Goal: Transaction & Acquisition: Purchase product/service

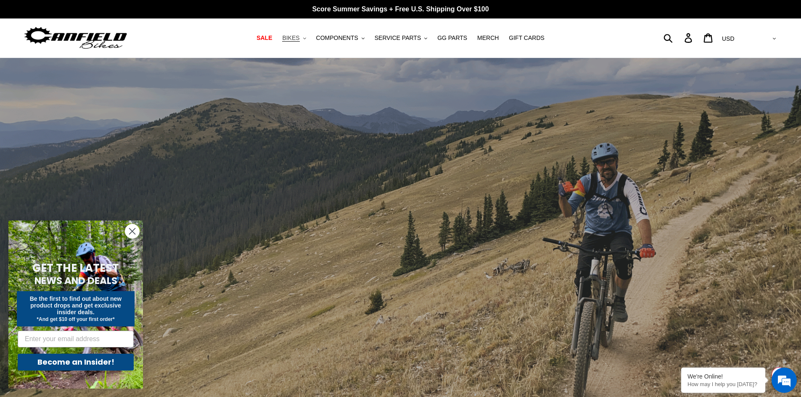
click at [310, 37] on button "BIKES .cls-1{fill:#231f20}" at bounding box center [294, 37] width 32 height 11
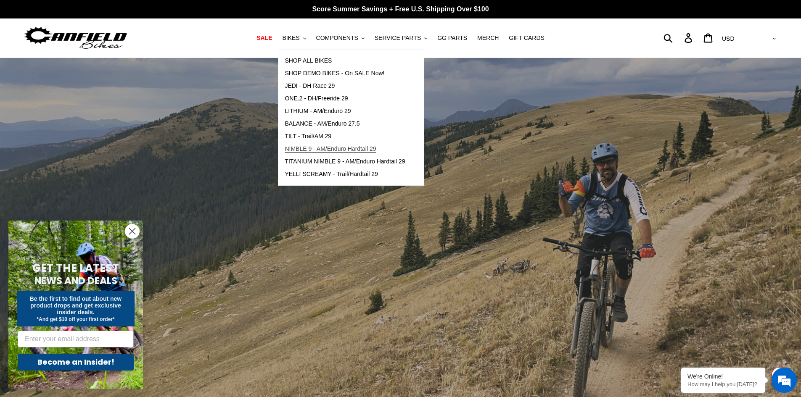
click at [345, 147] on span "NIMBLE 9 - AM/Enduro Hardtail 29" at bounding box center [330, 148] width 91 height 7
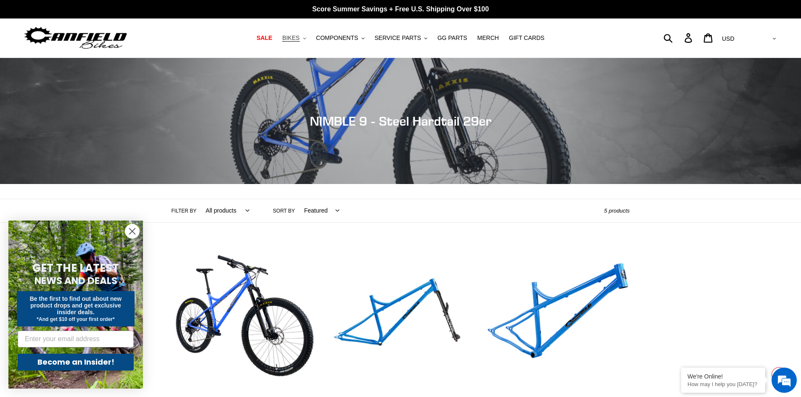
click at [299, 37] on span "BIKES" at bounding box center [290, 37] width 17 height 7
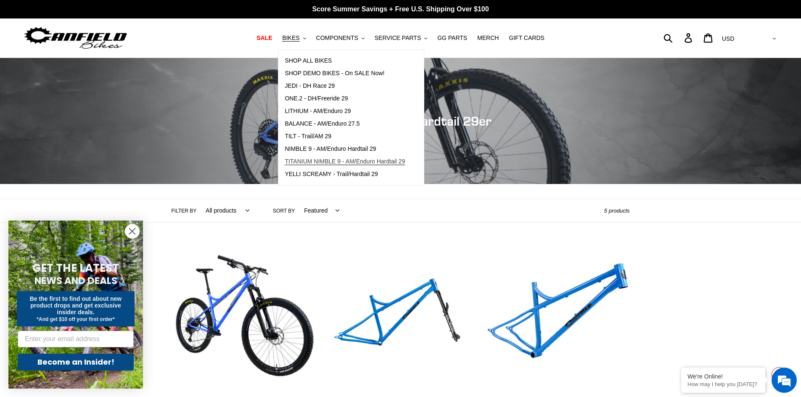
click at [327, 157] on link "TITANIUM NIMBLE 9 - AM/Enduro Hardtail 29" at bounding box center [344, 162] width 133 height 13
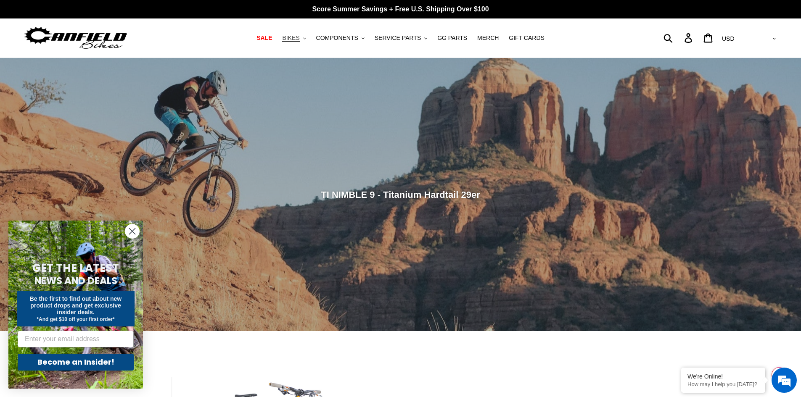
click at [308, 42] on button "BIKES .cls-1{fill:#231f20}" at bounding box center [294, 37] width 32 height 11
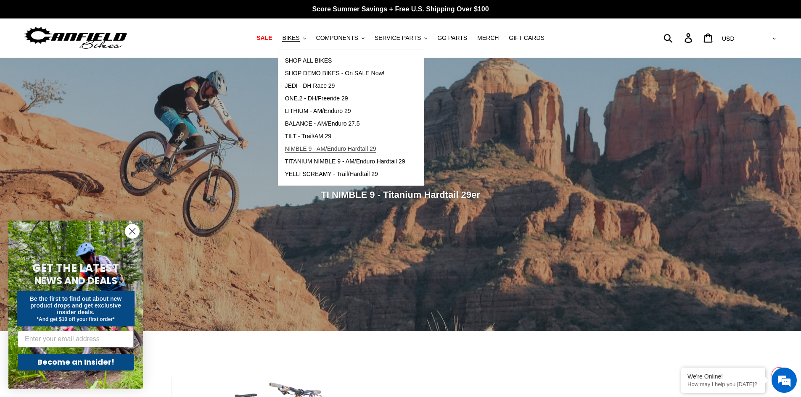
click at [317, 146] on span "NIMBLE 9 - AM/Enduro Hardtail 29" at bounding box center [330, 148] width 91 height 7
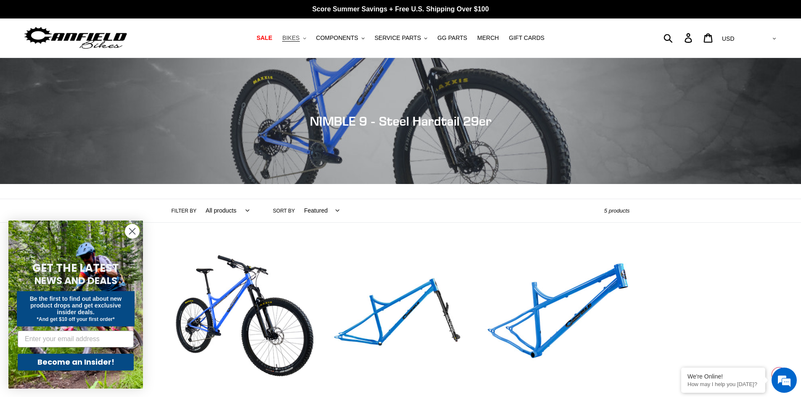
click at [309, 37] on button "BIKES .cls-1{fill:#231f20}" at bounding box center [294, 37] width 32 height 11
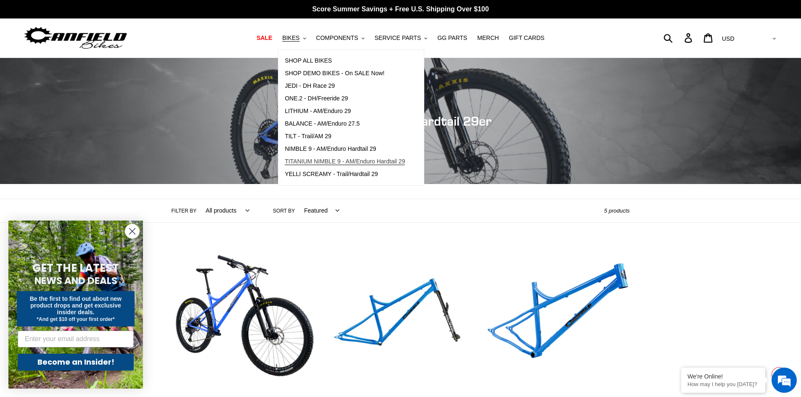
click at [323, 160] on span "TITANIUM NIMBLE 9 - AM/Enduro Hardtail 29" at bounding box center [345, 161] width 120 height 7
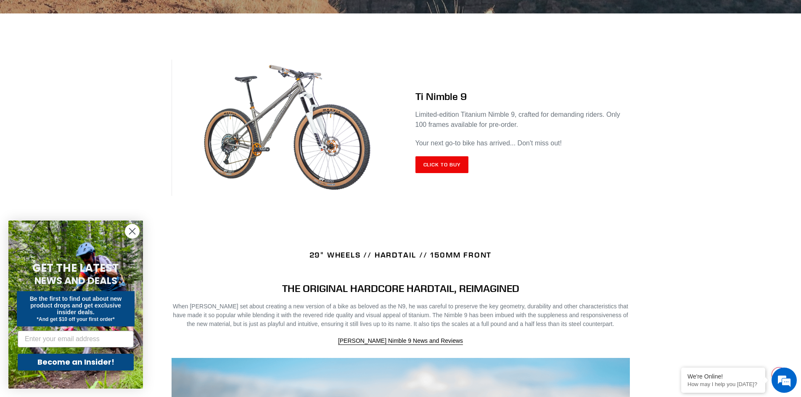
scroll to position [378, 0]
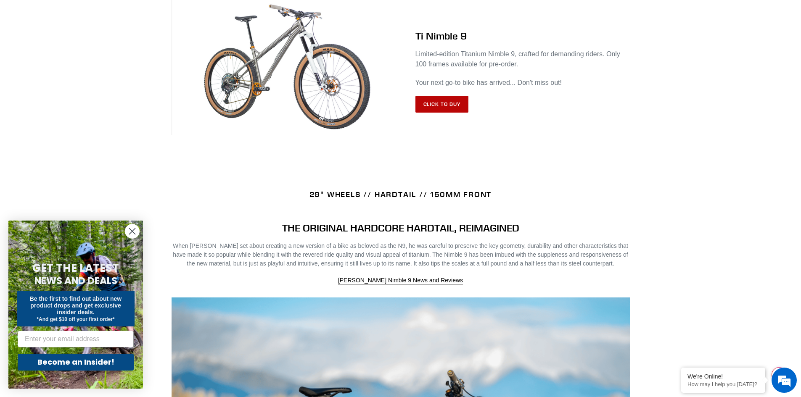
click at [446, 106] on link "Click to Buy" at bounding box center [441, 104] width 53 height 17
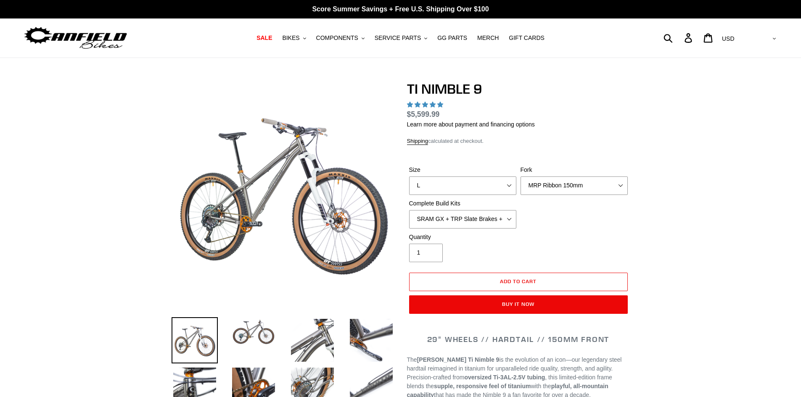
select select "highest-rating"
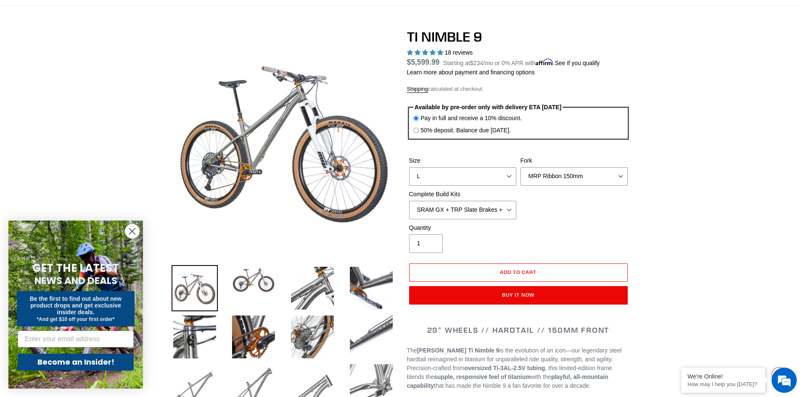
scroll to position [42, 0]
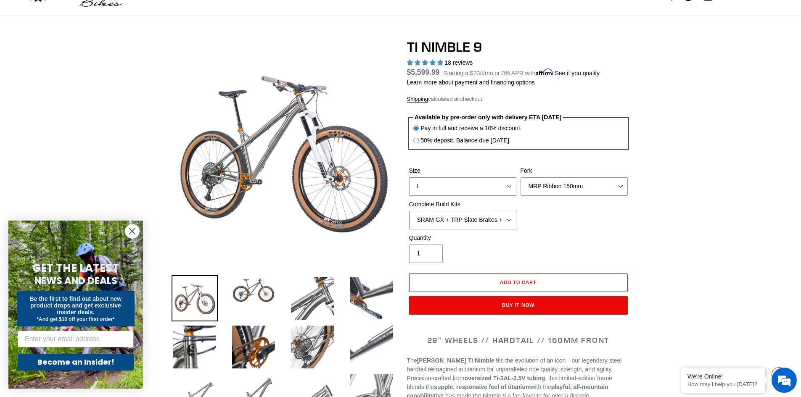
click at [509, 218] on select "SRAM GX + TRP Slate Brakes + Rotors + e13 LG-1 Wheels SHIMANO XT + SHIMANO brak…" at bounding box center [462, 220] width 107 height 19
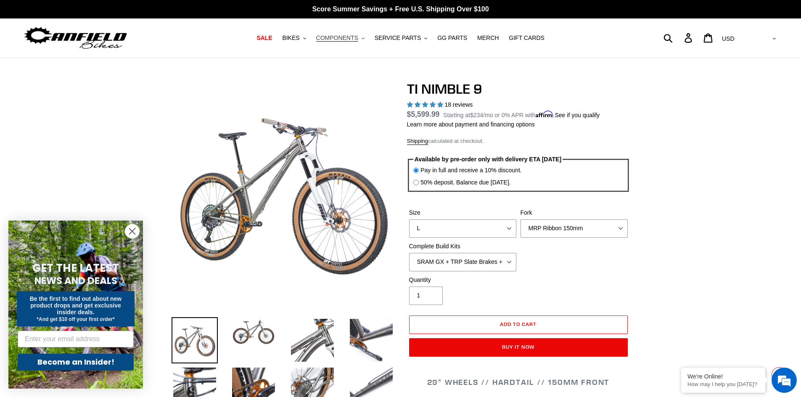
click at [340, 37] on span "COMPONENTS" at bounding box center [337, 37] width 42 height 7
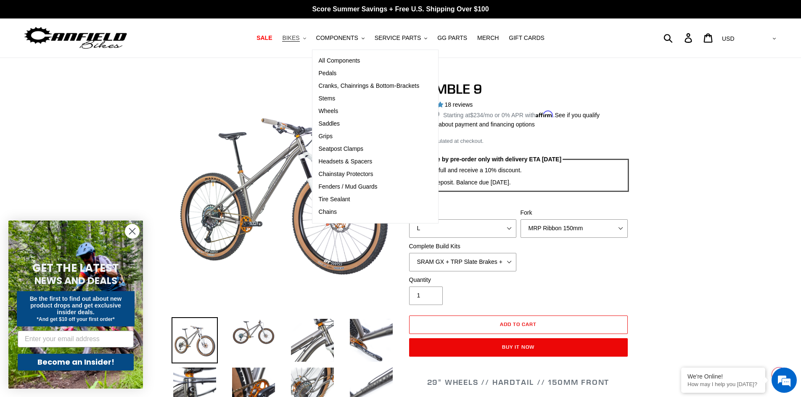
click at [300, 43] on button "BIKES .cls-1{fill:#231f20}" at bounding box center [294, 37] width 32 height 11
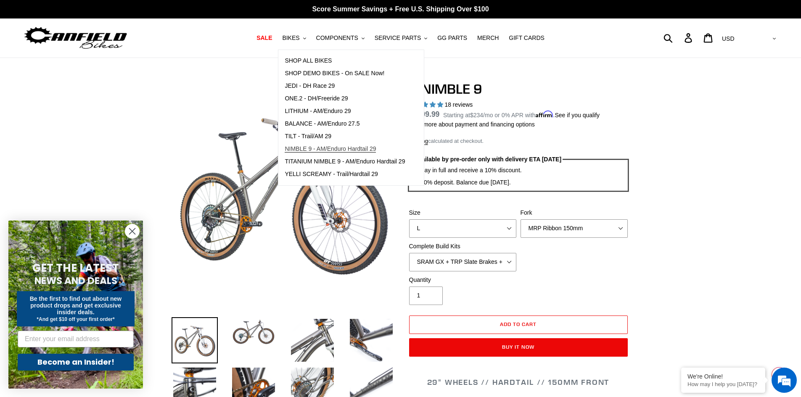
click at [323, 148] on span "NIMBLE 9 - AM/Enduro Hardtail 29" at bounding box center [330, 148] width 91 height 7
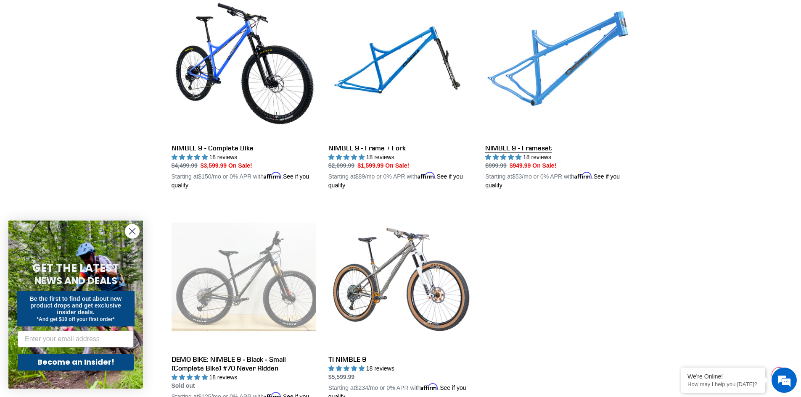
click at [547, 79] on link "NIMBLE 9 - Frameset" at bounding box center [557, 92] width 144 height 197
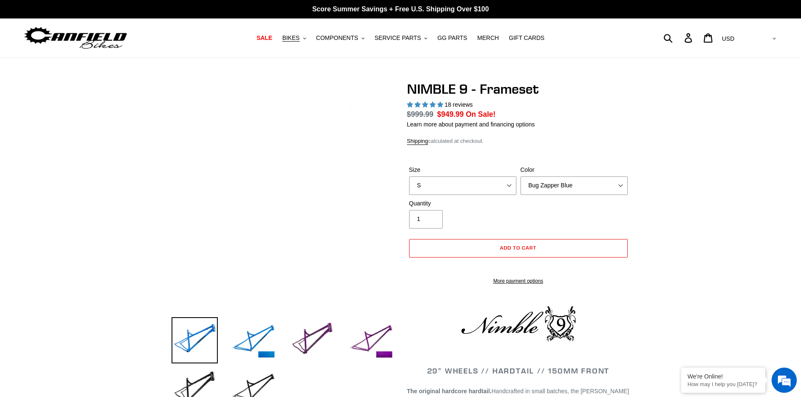
select select "highest-rating"
click at [320, 341] on img at bounding box center [312, 340] width 46 height 46
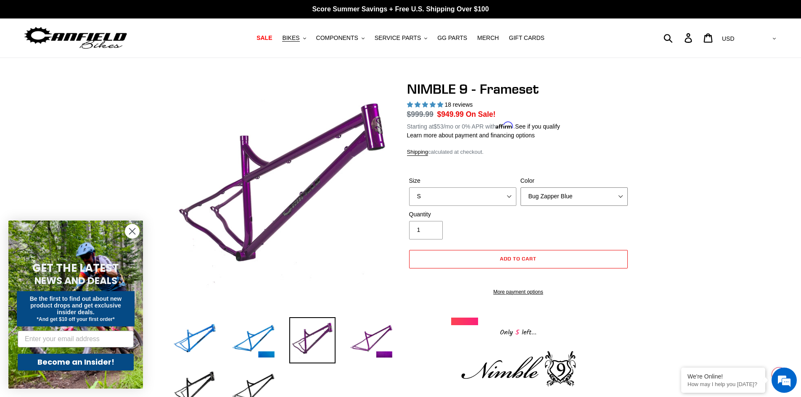
click at [619, 195] on select "Bug Zapper Blue Purple Haze -Sold Out Galaxy Black" at bounding box center [574, 197] width 107 height 19
drag, startPoint x: 667, startPoint y: 193, endPoint x: 661, endPoint y: 205, distance: 13.2
click at [513, 200] on select "S M L XL" at bounding box center [462, 197] width 107 height 19
select select "XL"
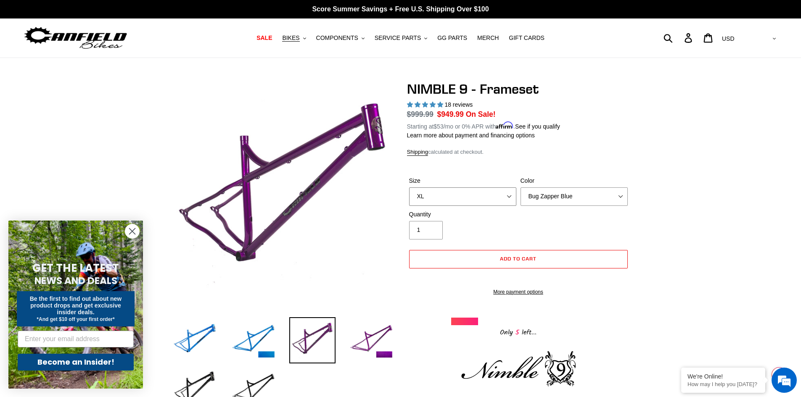
click at [409, 188] on select "S M L XL" at bounding box center [462, 197] width 107 height 19
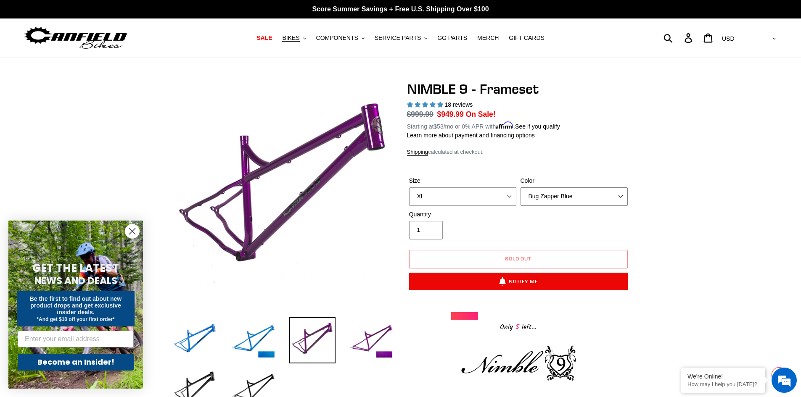
click at [615, 198] on select "Bug Zapper Blue Purple Haze -Sold Out Galaxy Black" at bounding box center [574, 197] width 107 height 19
click at [521, 188] on select "Bug Zapper Blue Purple Haze -Sold Out Galaxy Black" at bounding box center [574, 197] width 107 height 19
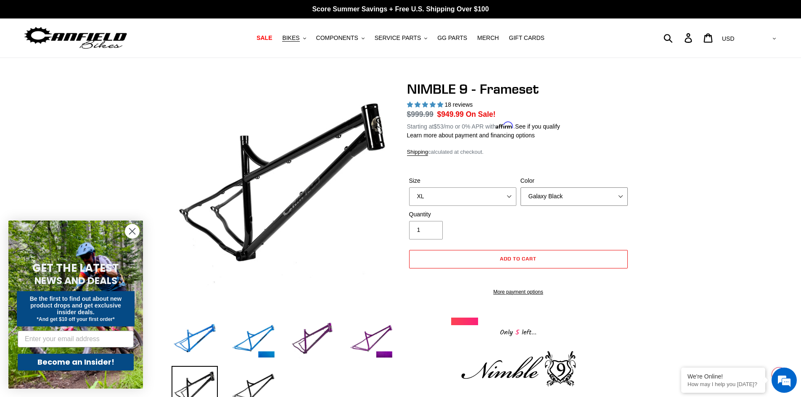
click at [624, 195] on select "Bug Zapper Blue Purple Haze -Sold Out Galaxy Black" at bounding box center [574, 197] width 107 height 19
select select "Purple Haze -Sold Out"
click at [521, 188] on select "Bug Zapper Blue Purple Haze -Sold Out Galaxy Black" at bounding box center [574, 197] width 107 height 19
